Goal: Task Accomplishment & Management: Use online tool/utility

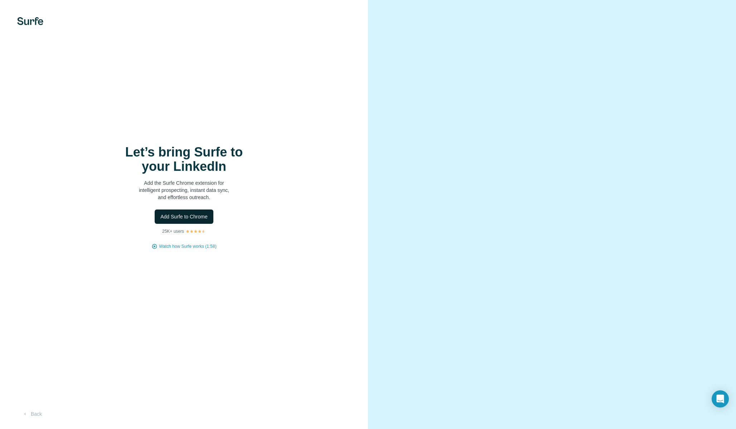
click at [187, 216] on span "Add Surfe to Chrome" at bounding box center [183, 216] width 47 height 7
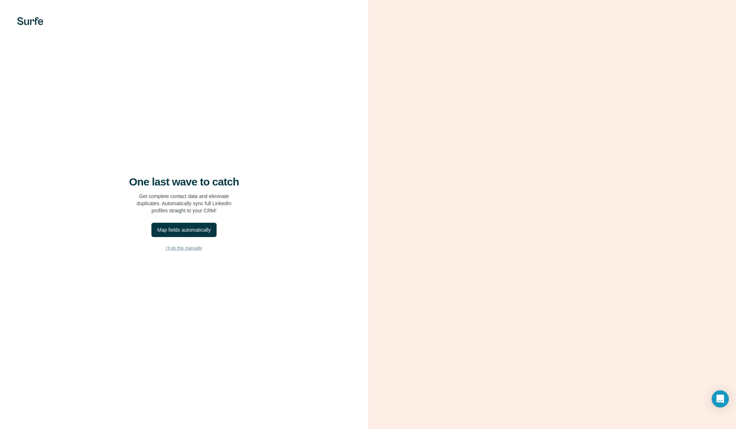
click at [183, 247] on span "I’ll do this manually" at bounding box center [184, 248] width 36 height 6
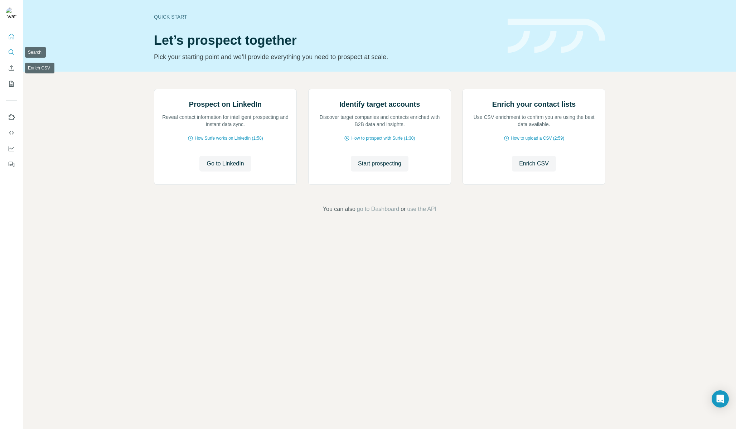
click at [12, 53] on icon "Search" at bounding box center [11, 51] width 5 height 5
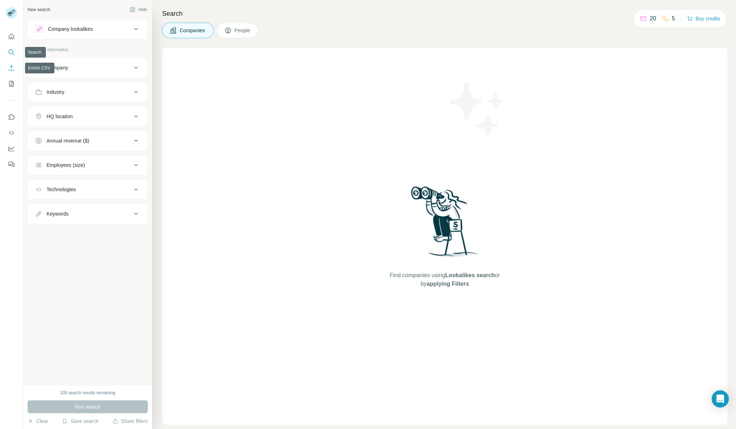
click at [10, 64] on button "Enrich CSV" at bounding box center [11, 68] width 11 height 13
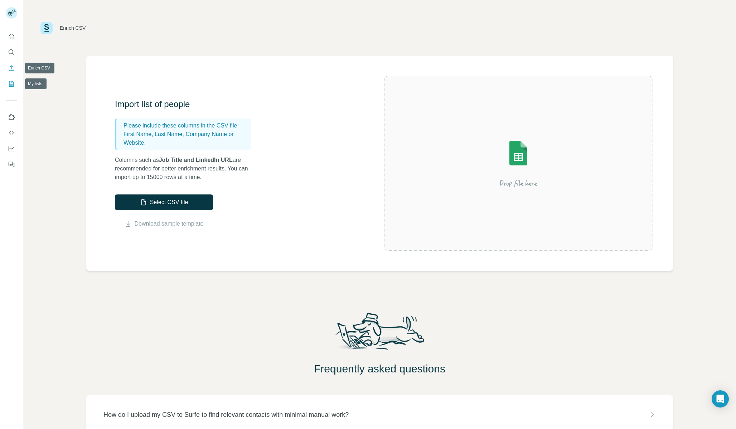
click at [13, 90] on button "My lists" at bounding box center [11, 83] width 11 height 13
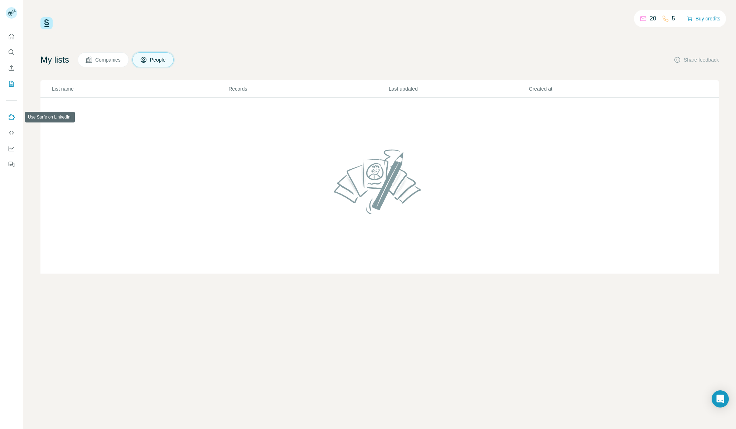
click at [8, 115] on icon "Use Surfe on LinkedIn" at bounding box center [11, 116] width 7 height 7
